Goal: Transaction & Acquisition: Purchase product/service

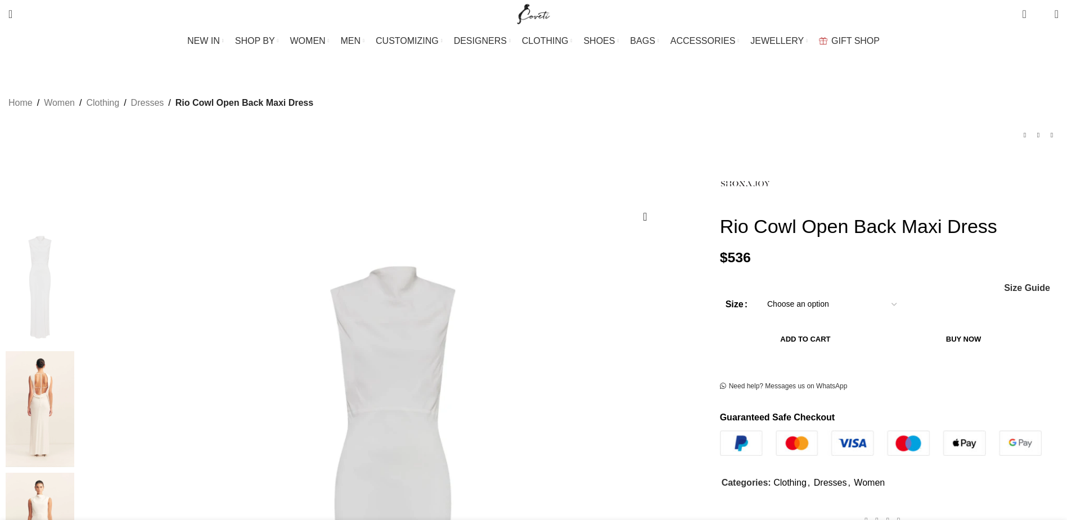
scroll to position [169, 0]
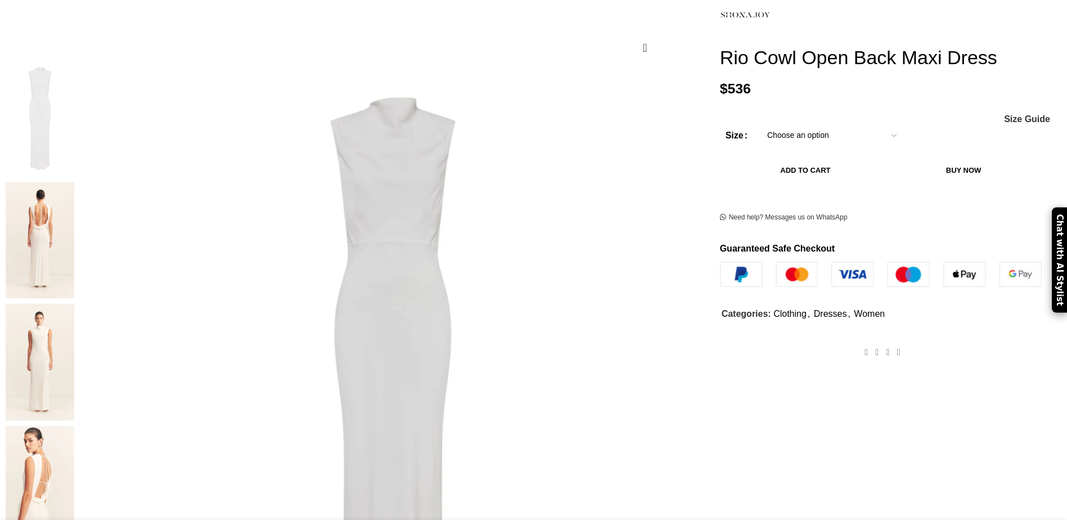
click at [74, 426] on img at bounding box center [40, 484] width 69 height 116
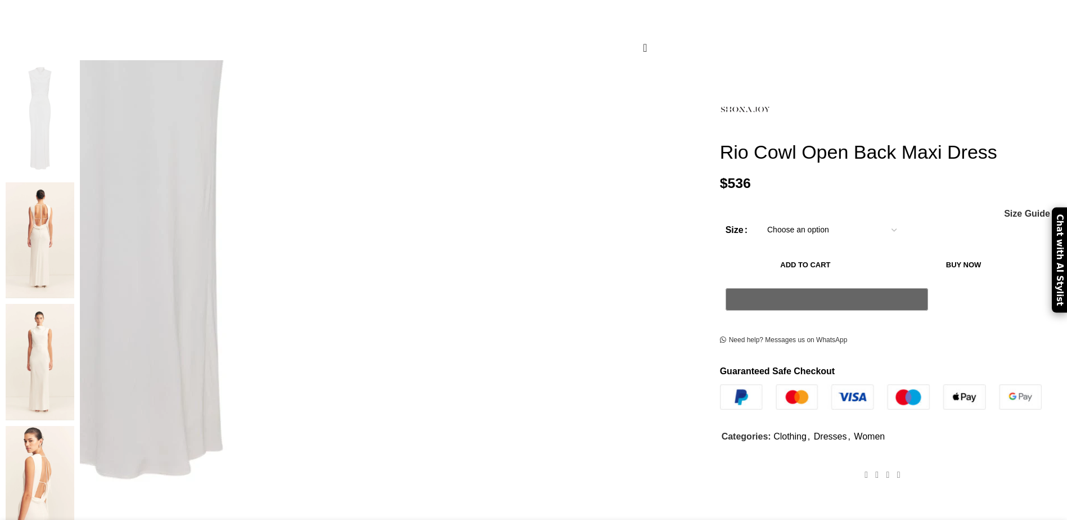
scroll to position [0, 0]
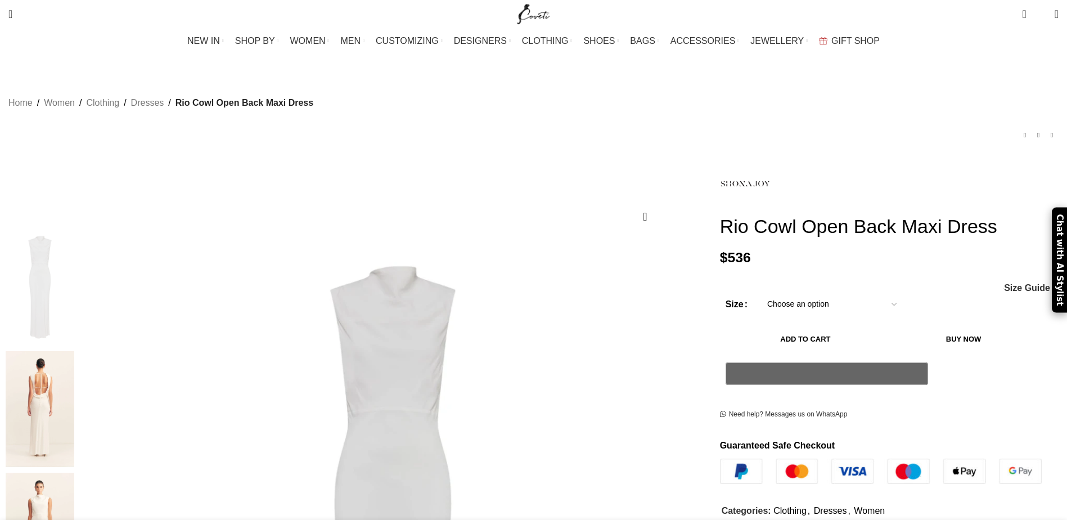
click at [74, 351] on img at bounding box center [40, 409] width 69 height 116
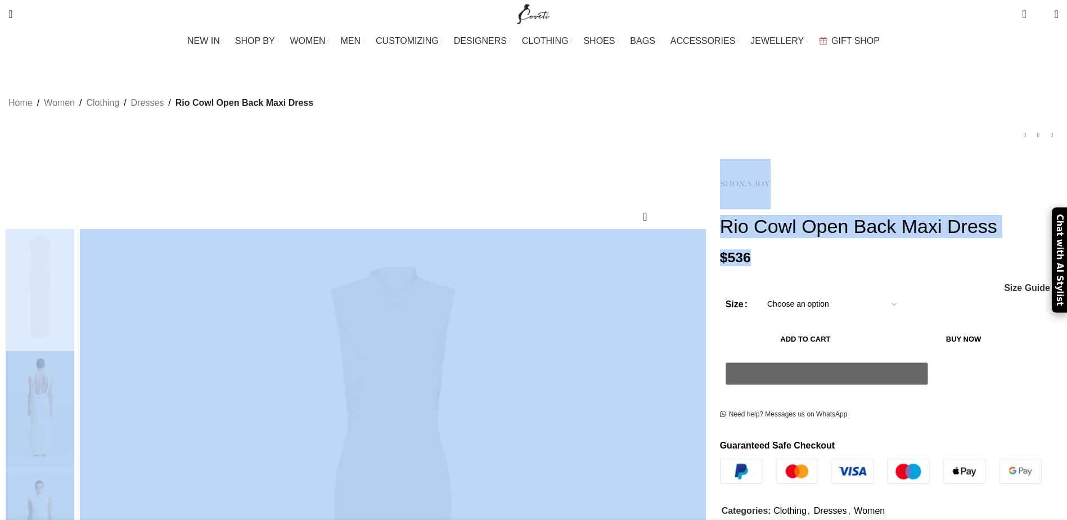
drag, startPoint x: 639, startPoint y: 202, endPoint x: 752, endPoint y: 255, distance: 125.0
click at [752, 255] on div "Add to wishlist Click to enlarge $" at bounding box center [533, 515] width 1067 height 713
drag, startPoint x: 799, startPoint y: 232, endPoint x: 791, endPoint y: 231, distance: 8.5
click at [798, 232] on h1 "Rio Cowl Open Back Maxi Dress" at bounding box center [889, 226] width 339 height 23
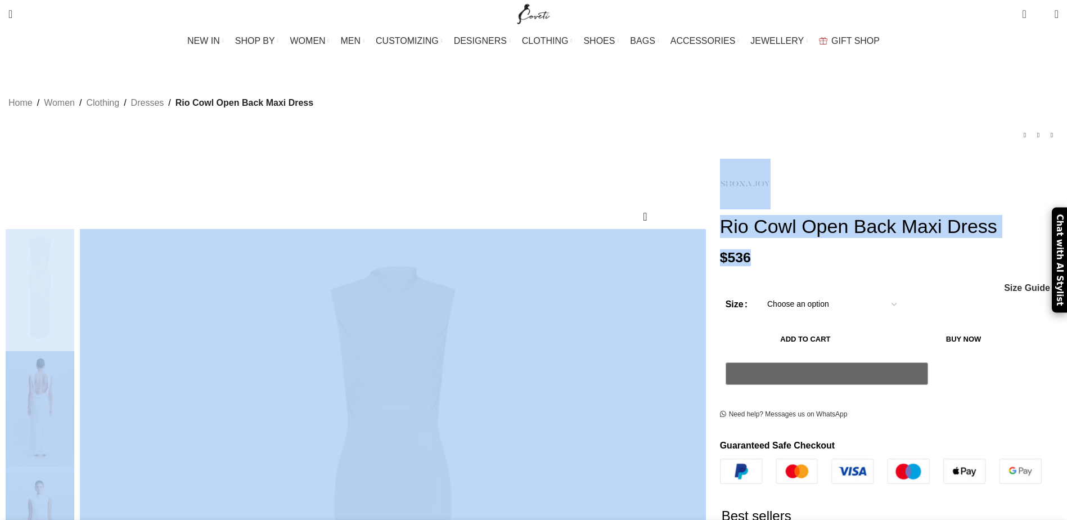
click at [629, 205] on div "Add to wishlist" at bounding box center [356, 217] width 700 height 24
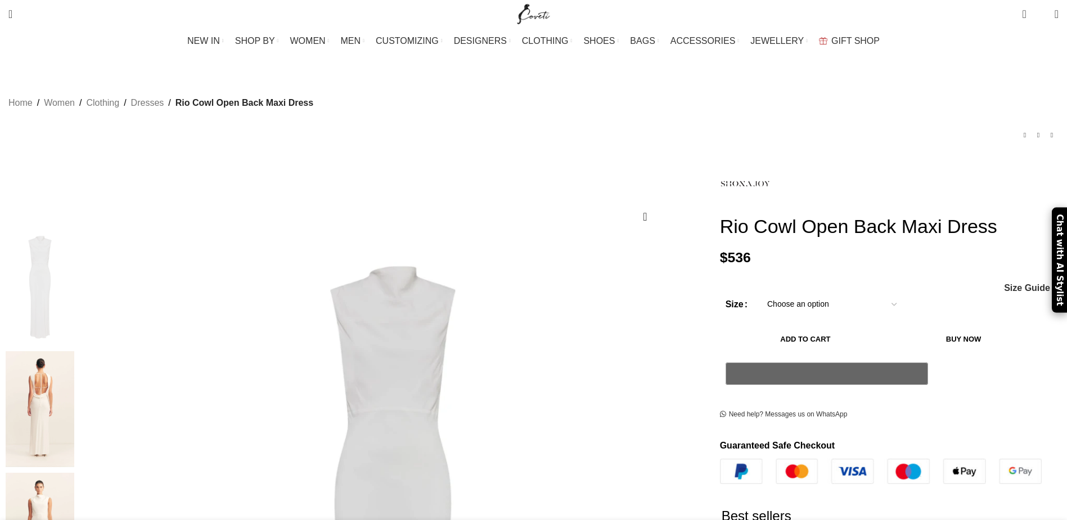
click at [720, 215] on h1 "Rio Cowl Open Back Maxi Dress" at bounding box center [889, 226] width 339 height 23
drag, startPoint x: 651, startPoint y: 215, endPoint x: 755, endPoint y: 238, distance: 107.0
click at [755, 238] on div "Rio Cowl Open Back Maxi Dress $ 536 Women's clothing size guide Women Clothing …" at bounding box center [888, 515] width 355 height 713
copy h1 "Rio Cowl Open Back Maxi Dress"
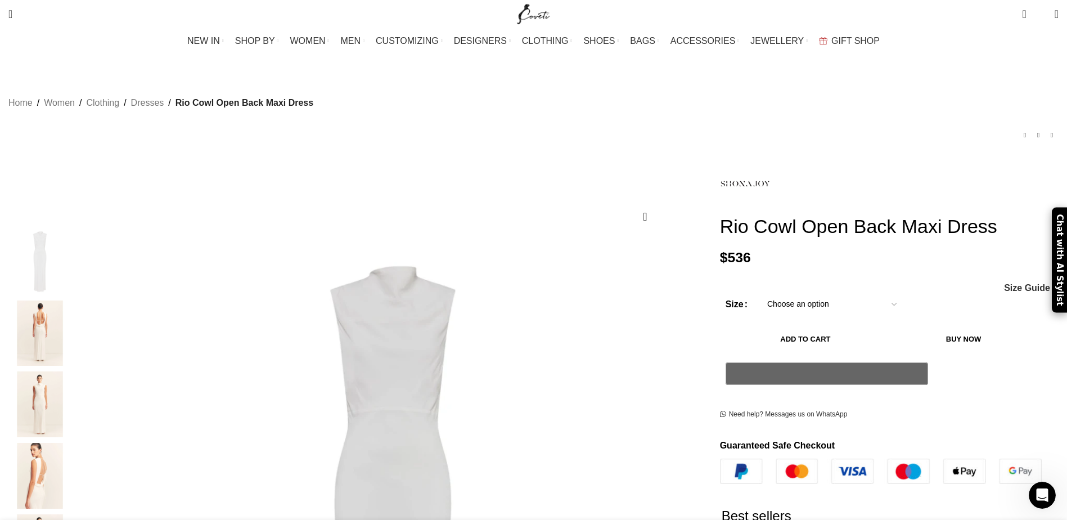
scroll to position [0, 0]
